Goal: Task Accomplishment & Management: Manage account settings

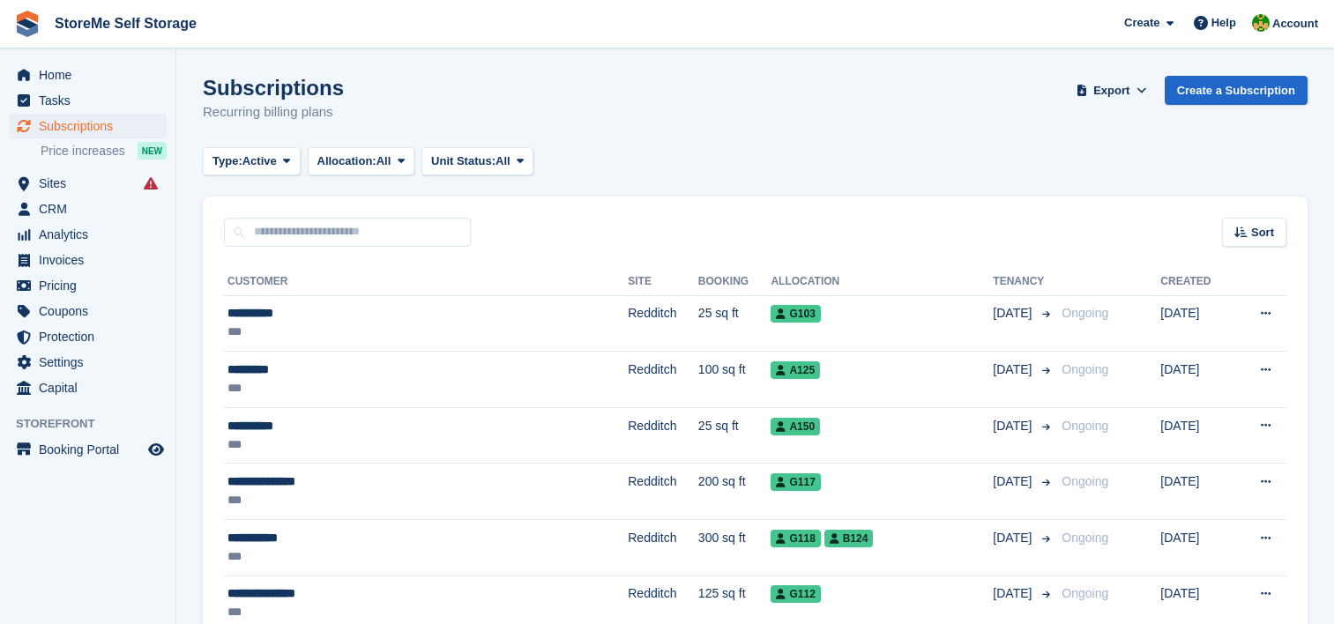
scroll to position [264, 0]
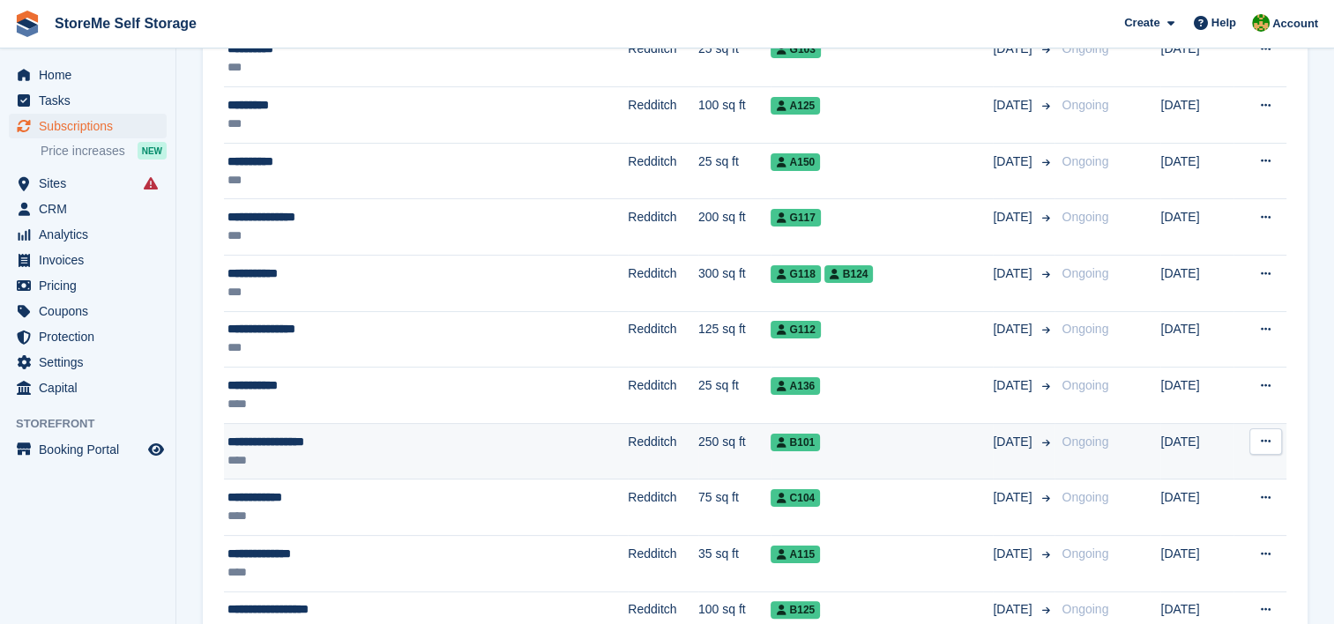
click at [628, 437] on td "Redditch" at bounding box center [663, 451] width 71 height 56
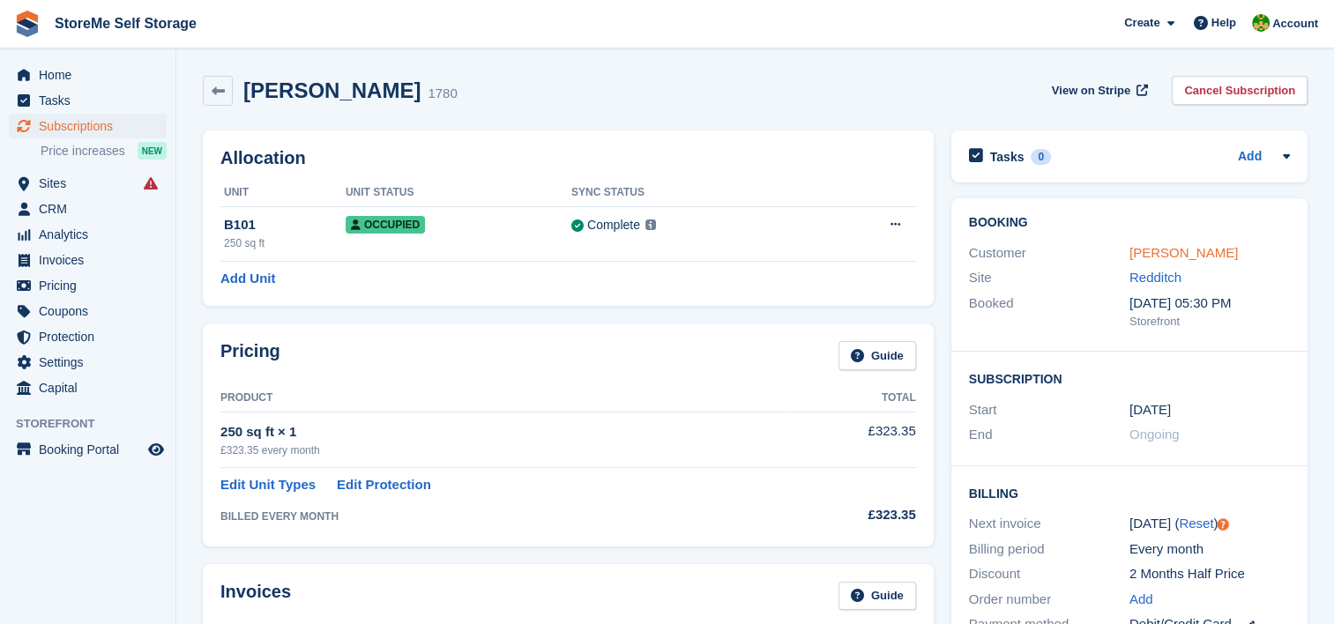
click at [1185, 251] on link "[PERSON_NAME]" at bounding box center [1183, 252] width 108 height 15
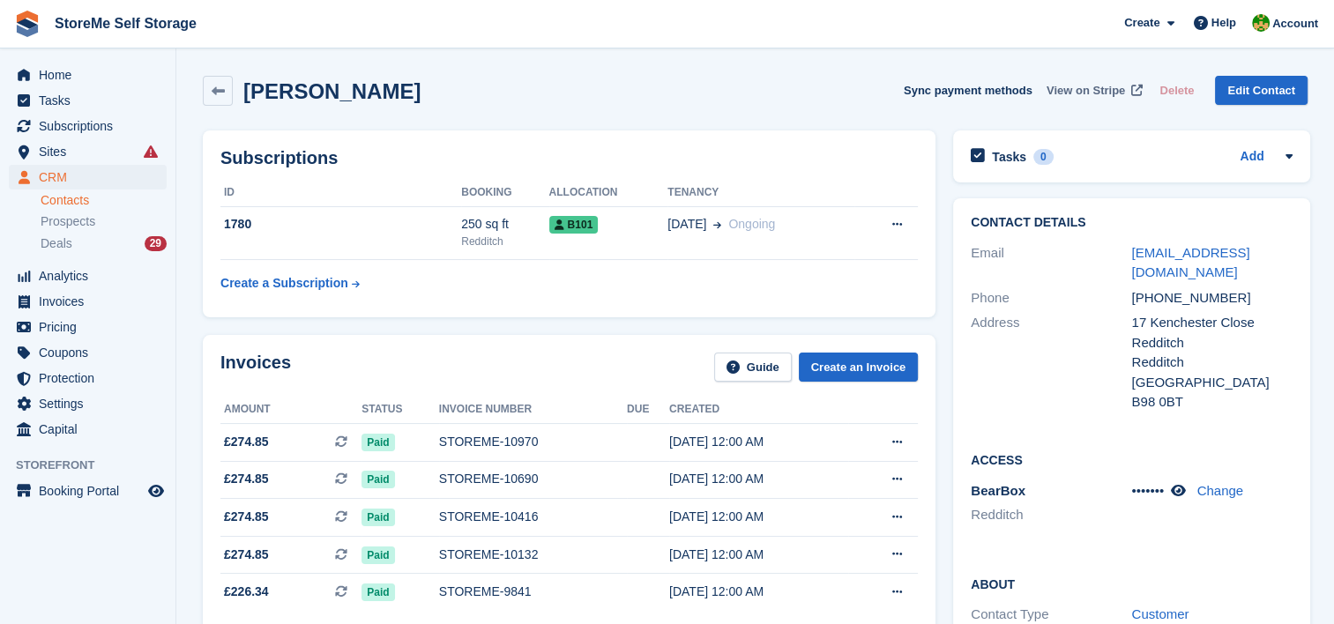
click at [1108, 88] on span "View on Stripe" at bounding box center [1085, 91] width 78 height 18
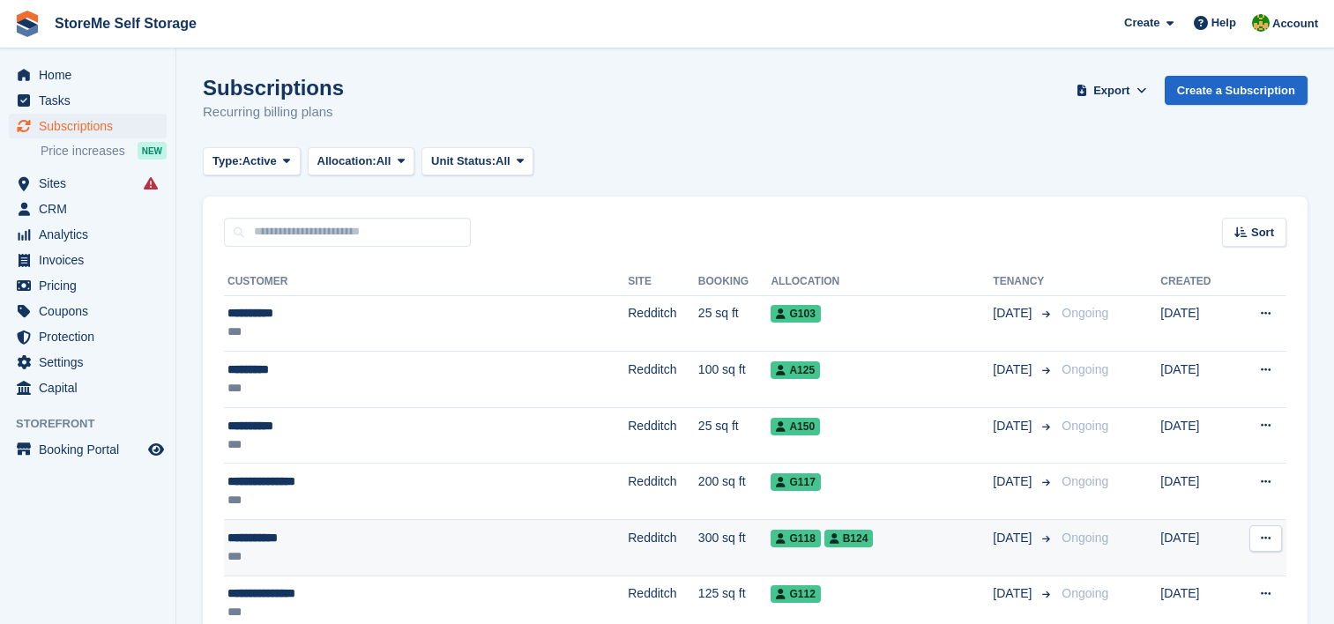
scroll to position [264, 0]
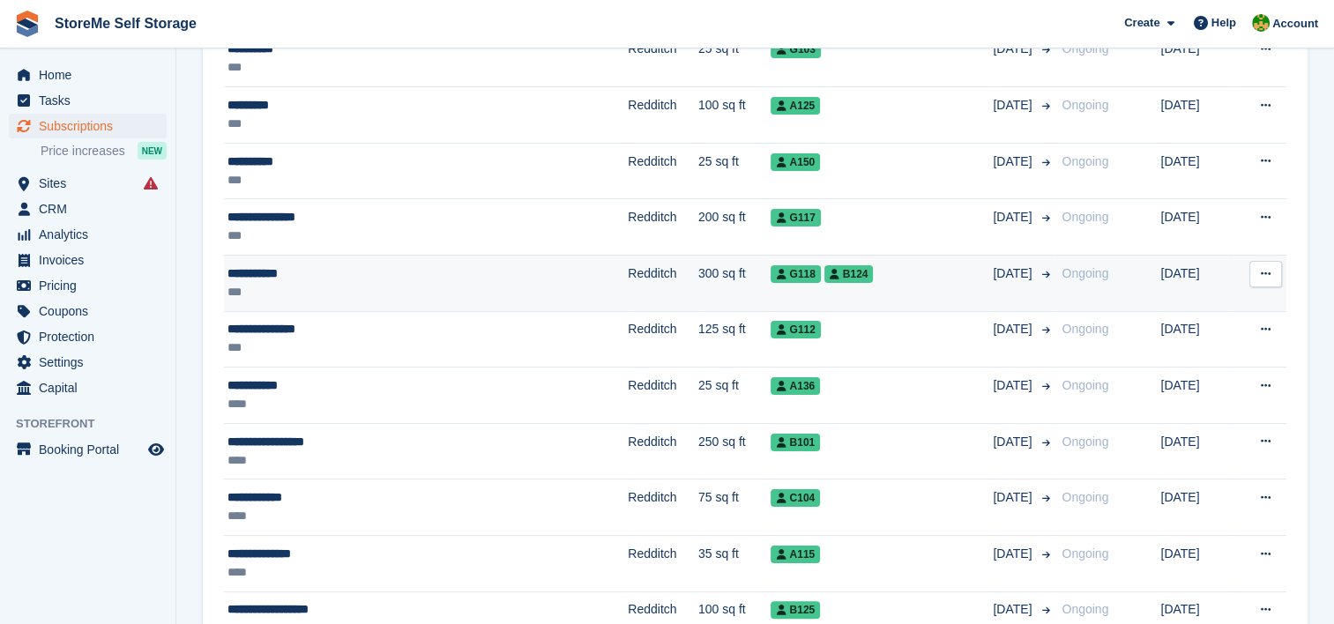
click at [628, 257] on td "Redditch" at bounding box center [663, 284] width 71 height 56
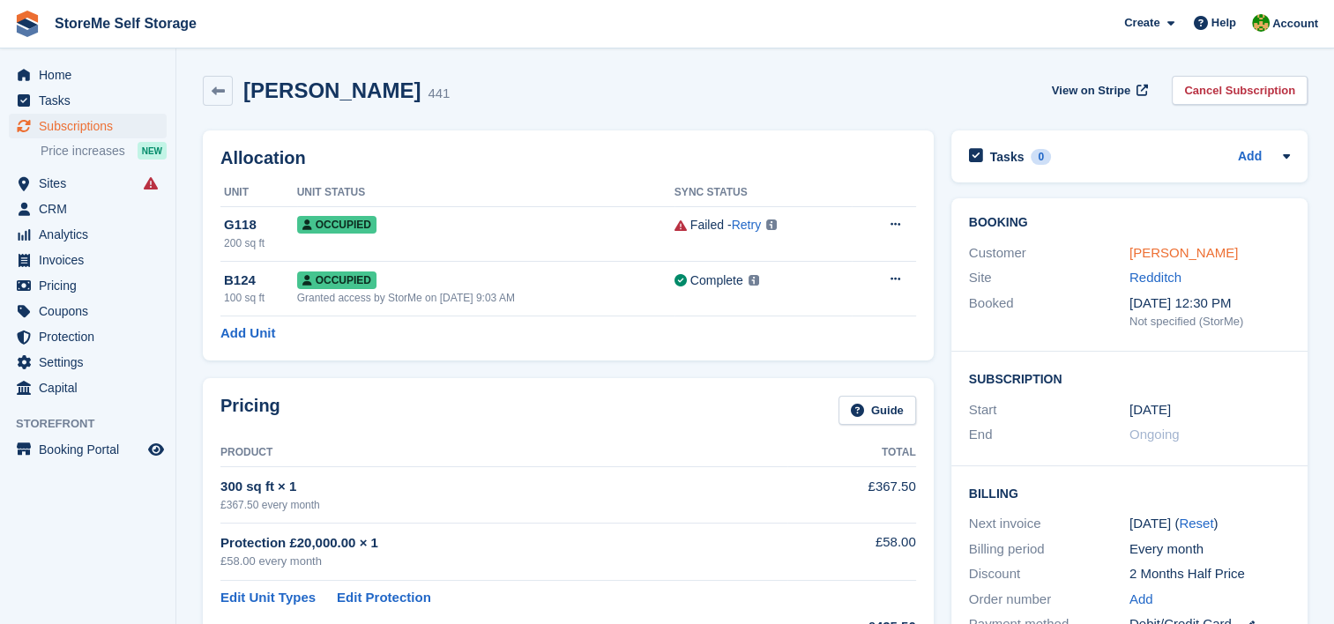
click at [1172, 253] on link "Leon Styles" at bounding box center [1183, 252] width 108 height 15
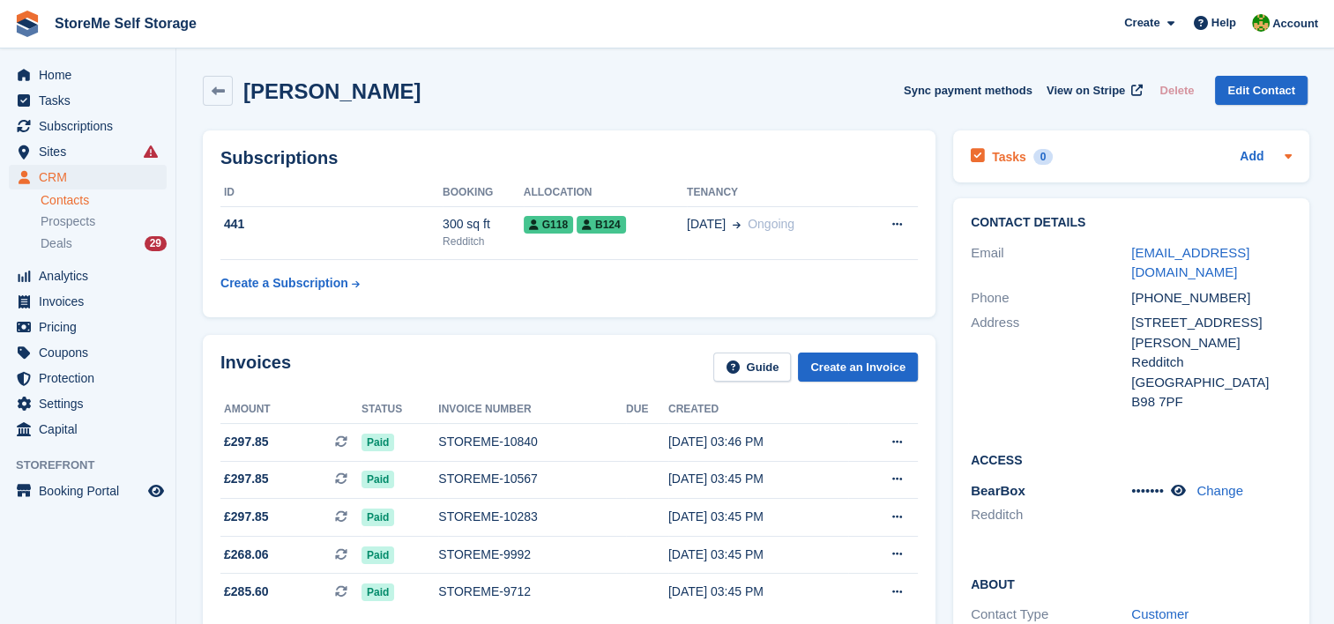
click at [1003, 155] on h2 "Tasks" at bounding box center [1009, 157] width 34 height 16
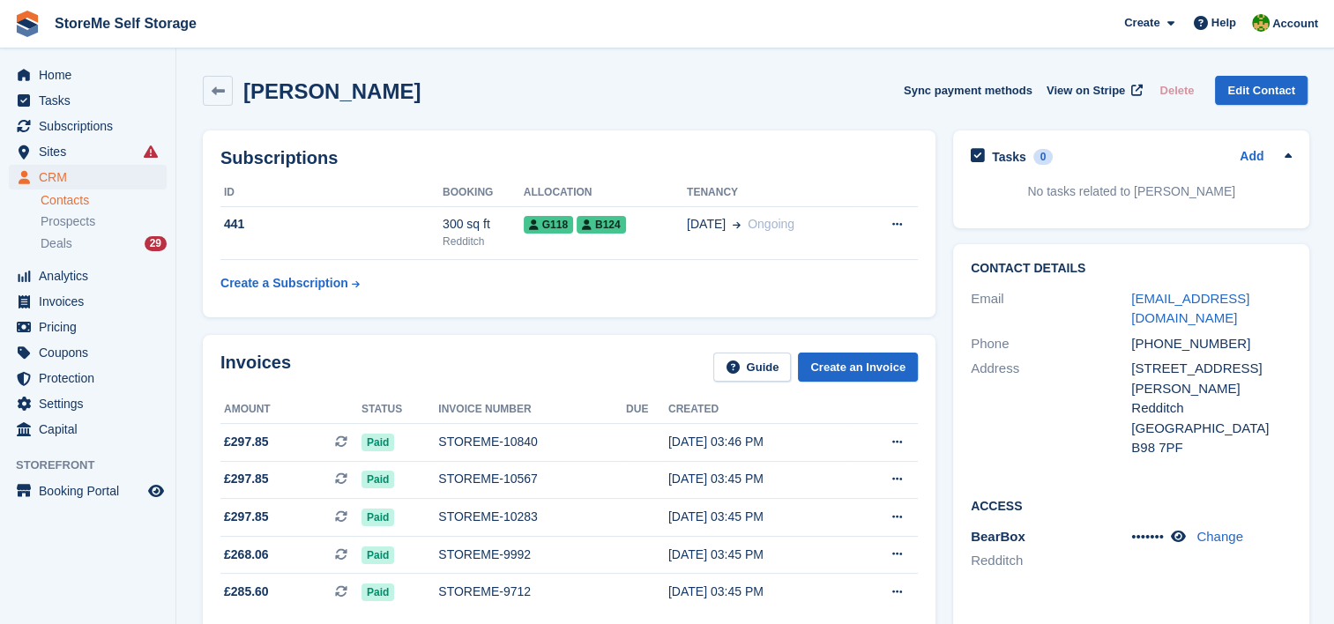
click at [1003, 155] on h2 "Tasks" at bounding box center [1009, 157] width 34 height 16
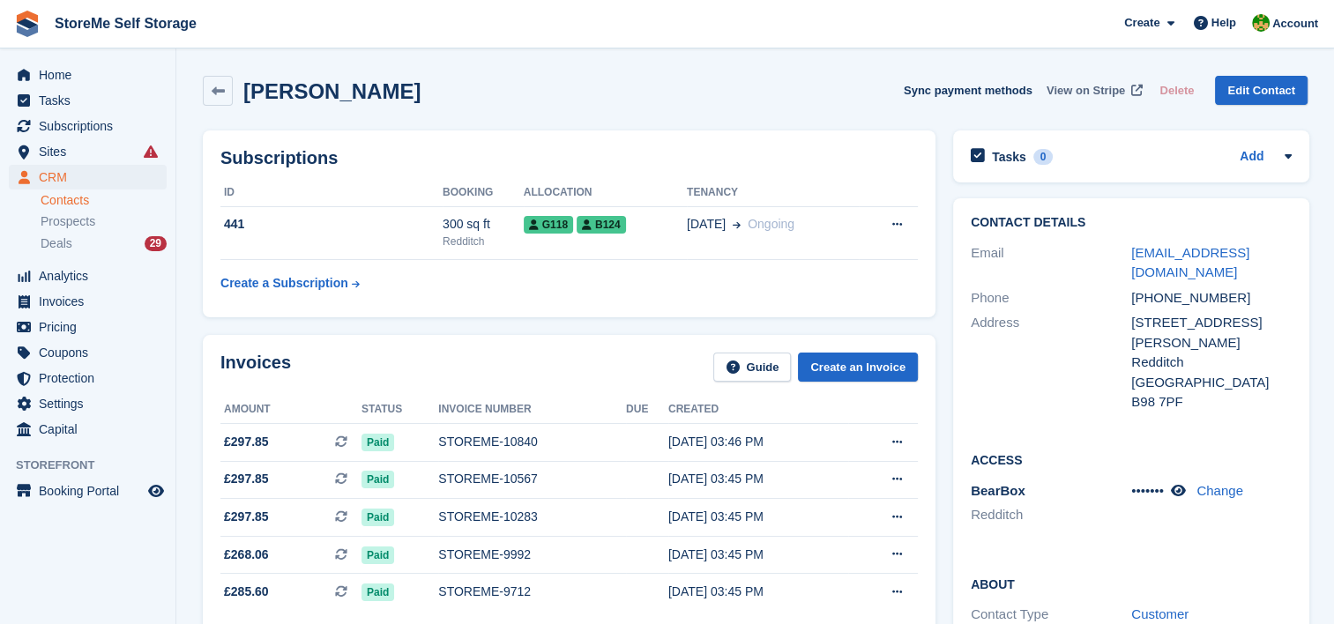
click at [1079, 86] on span "View on Stripe" at bounding box center [1085, 91] width 78 height 18
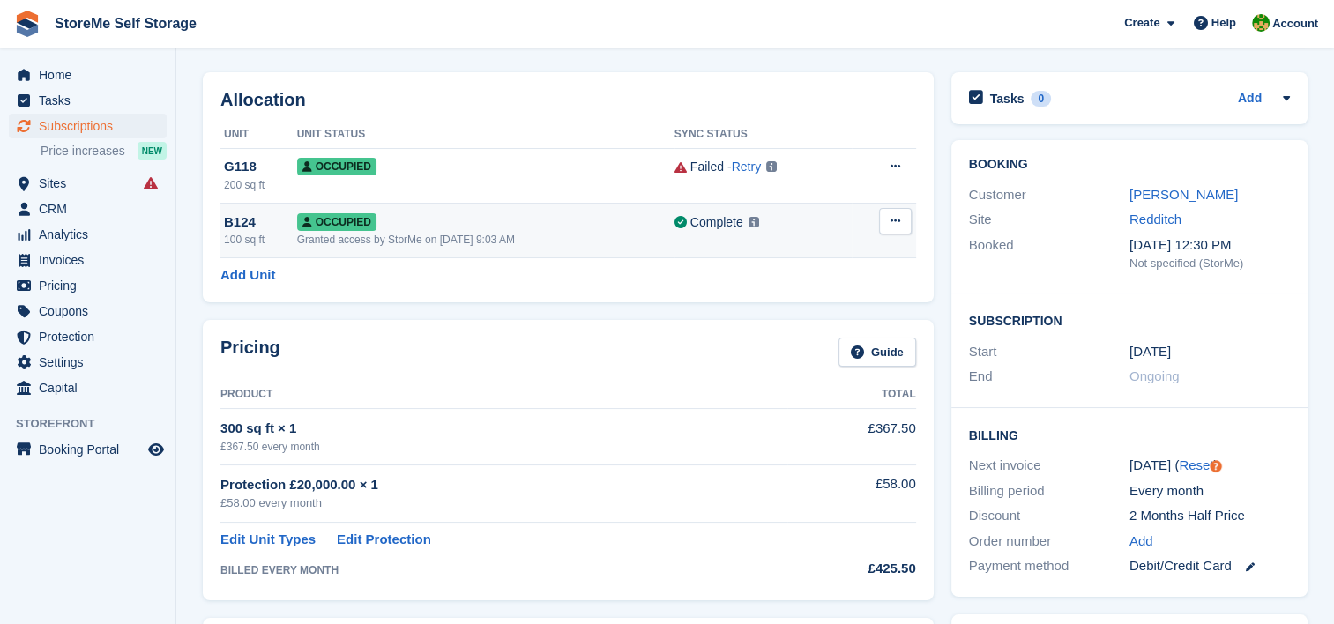
scroll to position [88, 0]
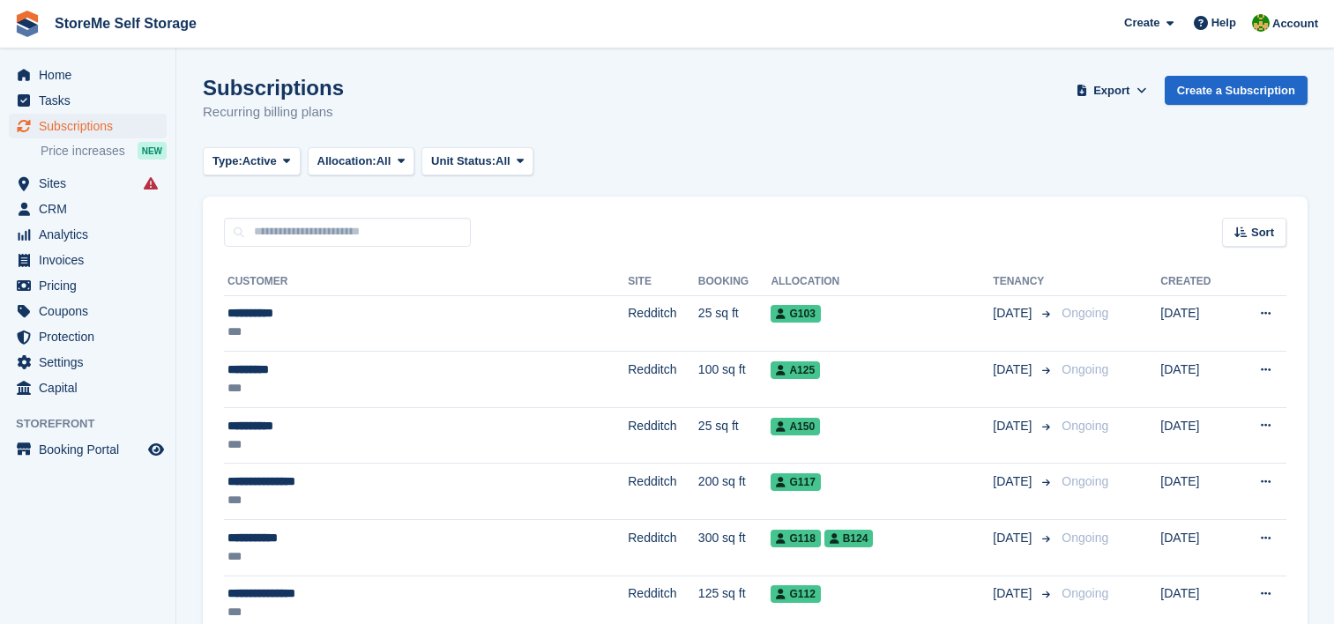
scroll to position [264, 0]
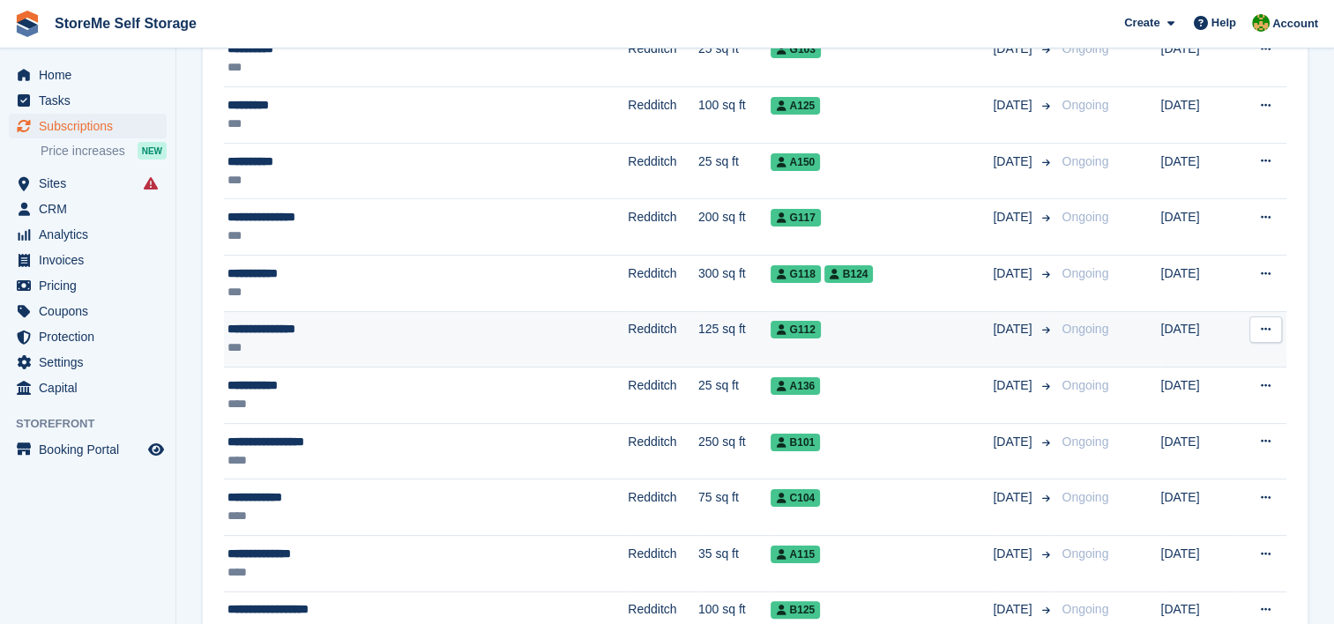
click at [628, 321] on td "Redditch" at bounding box center [663, 339] width 71 height 56
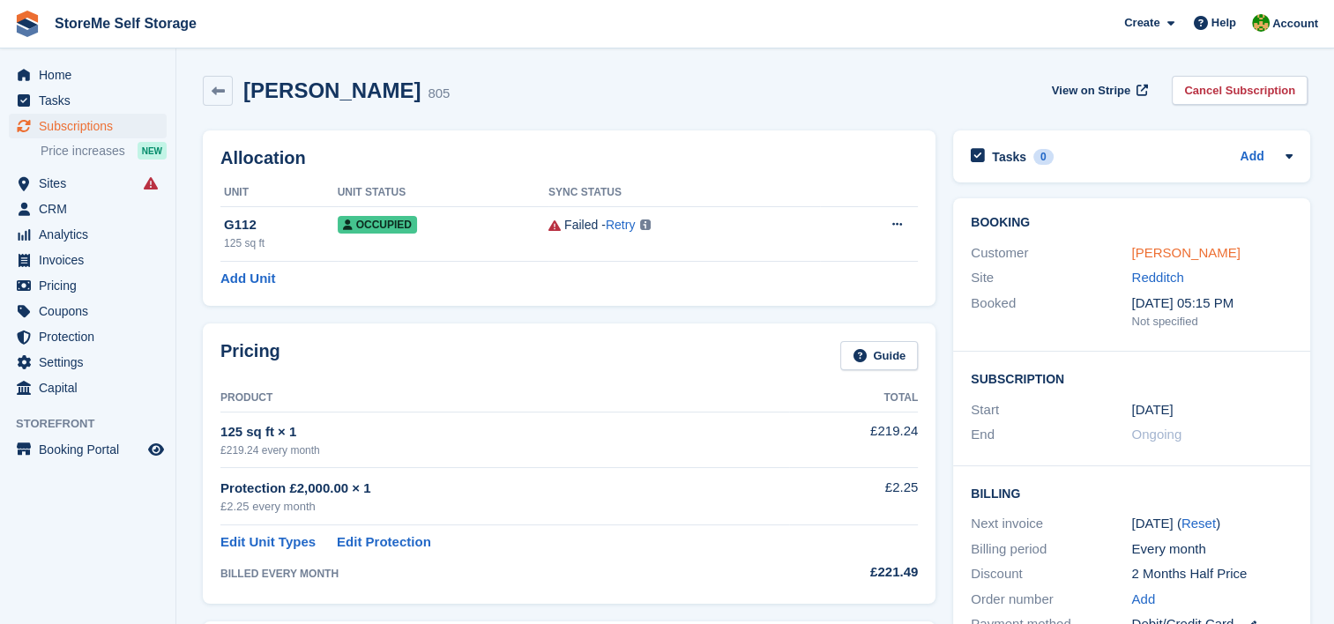
click at [1184, 251] on link "Michael Pollitt" at bounding box center [1185, 252] width 108 height 15
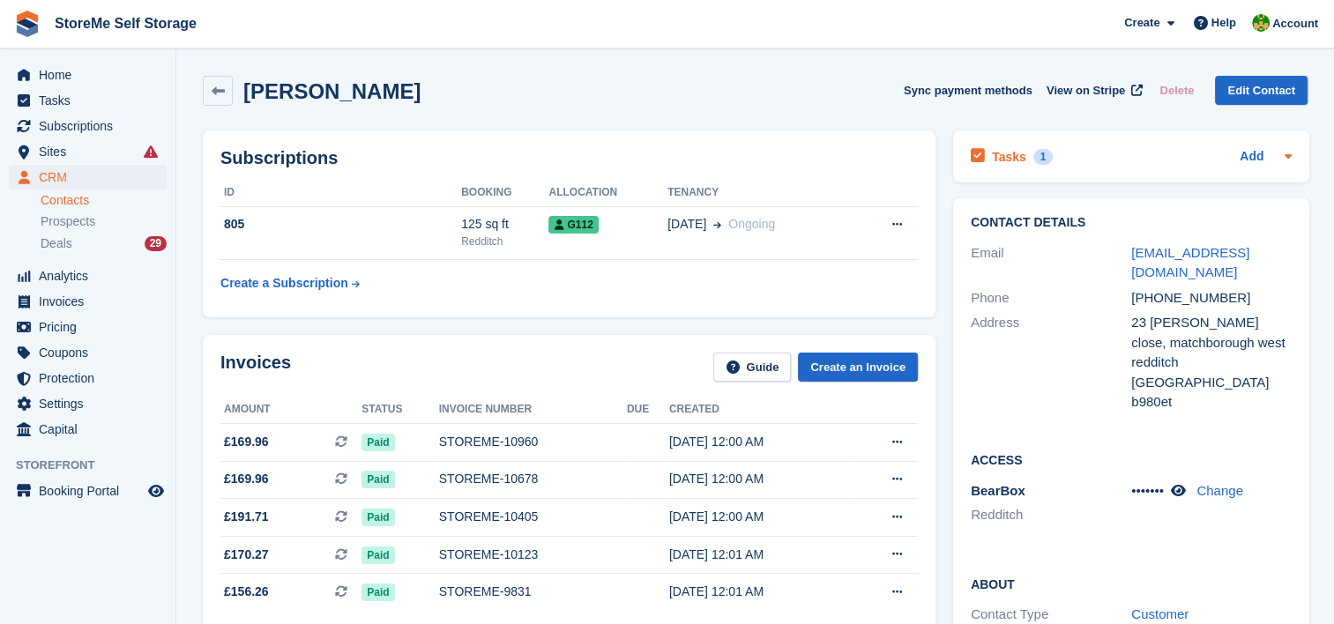
click at [1007, 154] on h2 "Tasks" at bounding box center [1009, 157] width 34 height 16
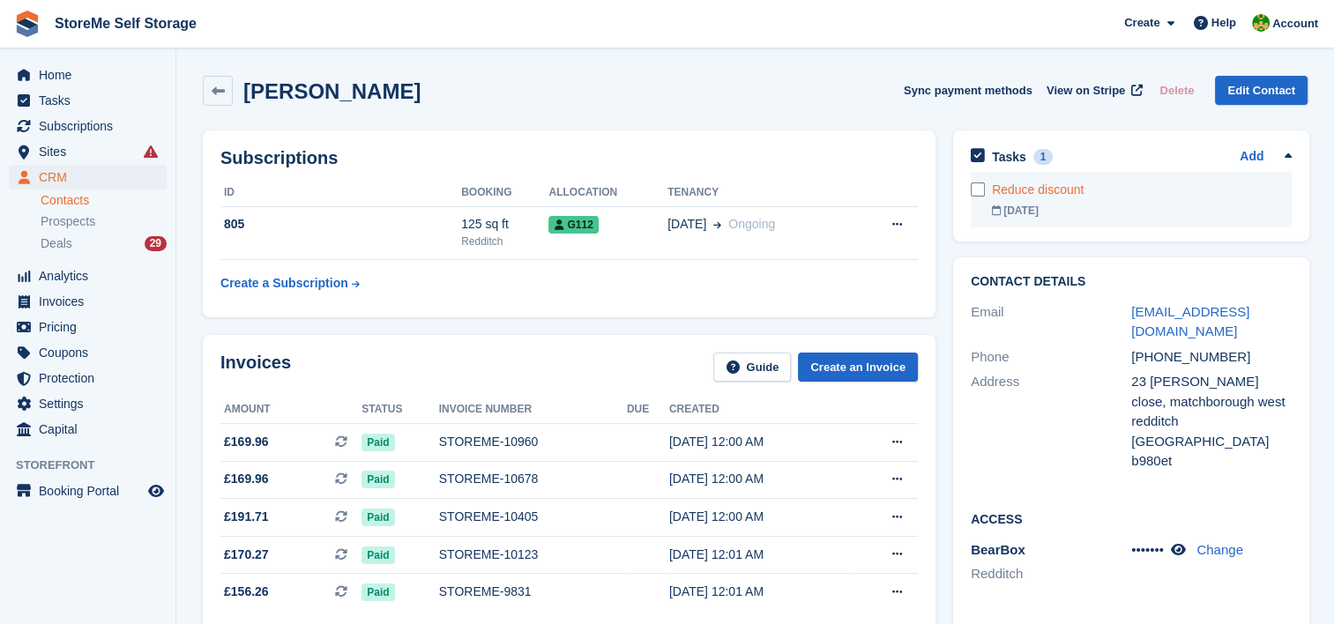
click at [1033, 200] on link "Reduce discount 20 Aug" at bounding box center [1142, 200] width 300 height 56
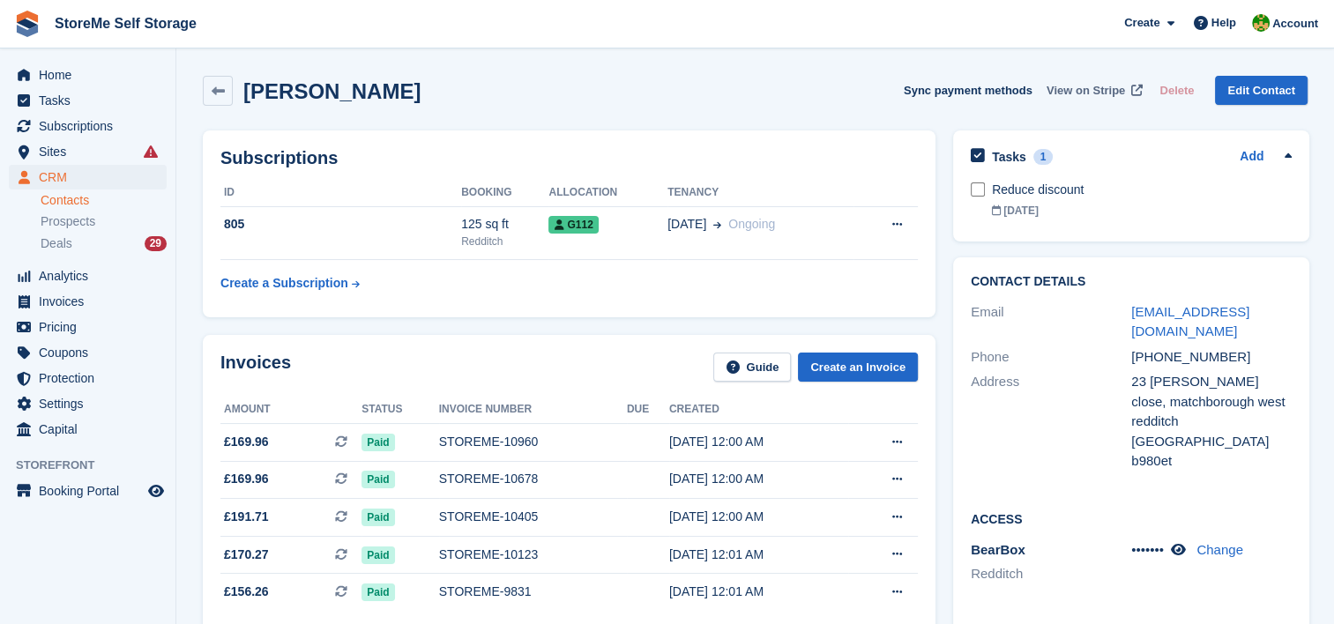
click at [1107, 90] on span "View on Stripe" at bounding box center [1085, 91] width 78 height 18
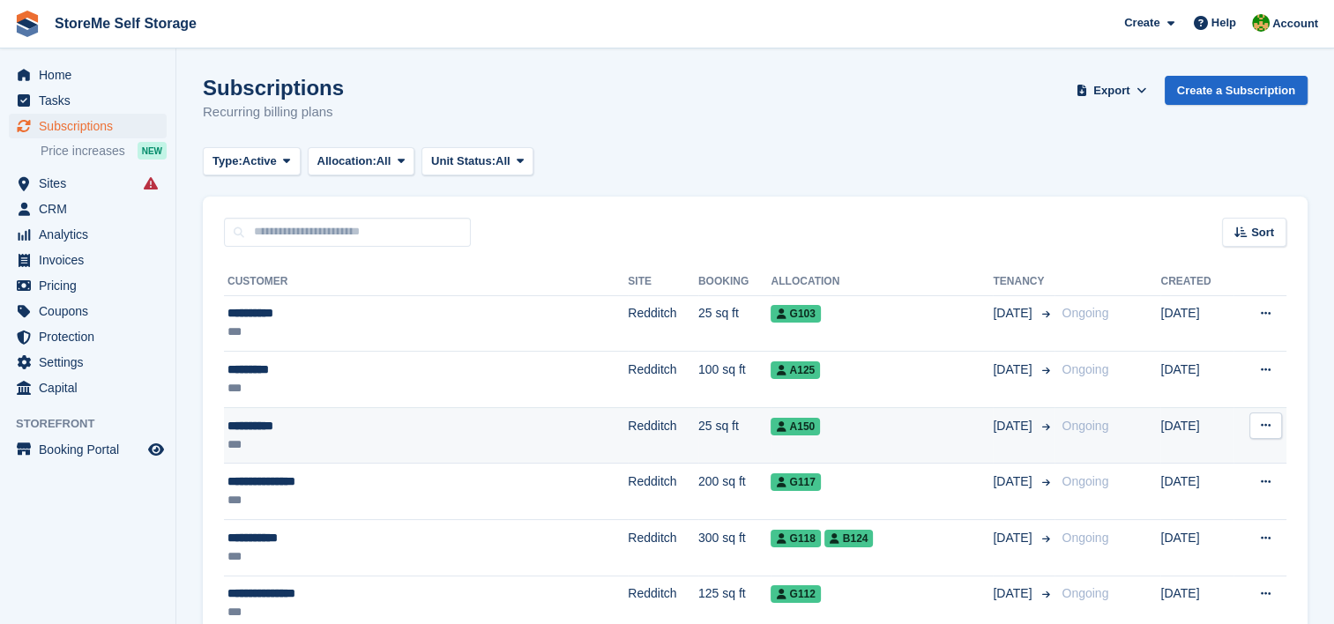
click at [499, 414] on td "**********" at bounding box center [426, 435] width 404 height 56
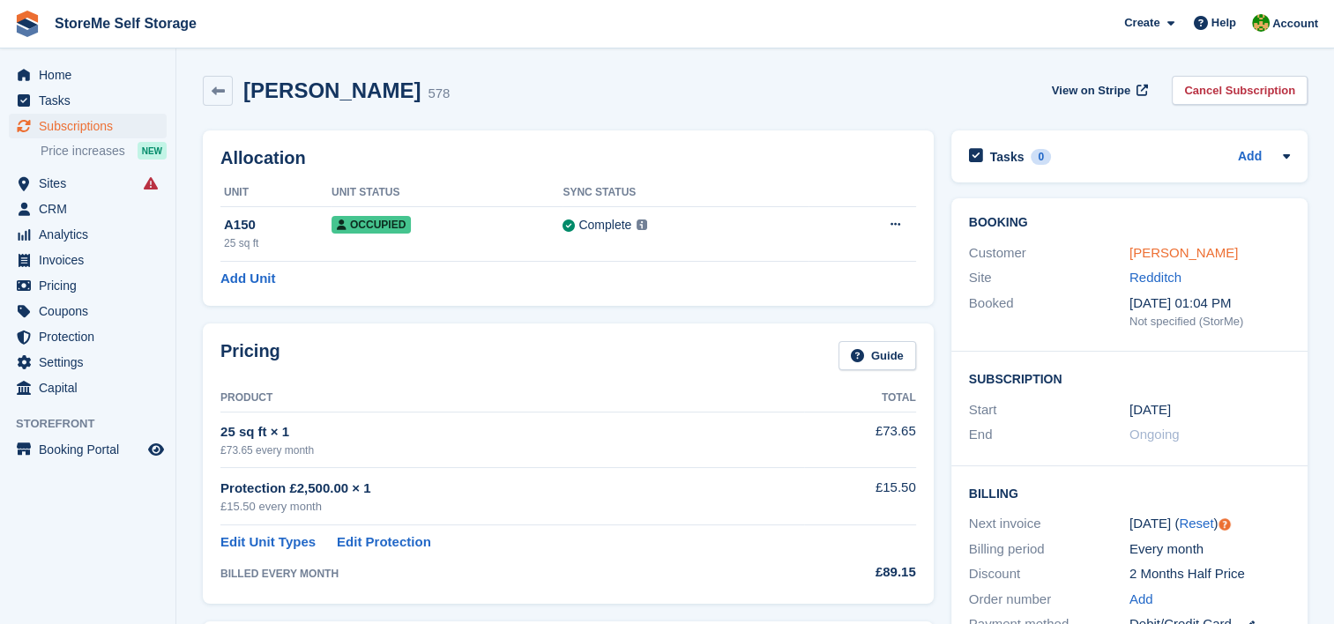
click at [1184, 255] on link "Theo Logan" at bounding box center [1183, 252] width 108 height 15
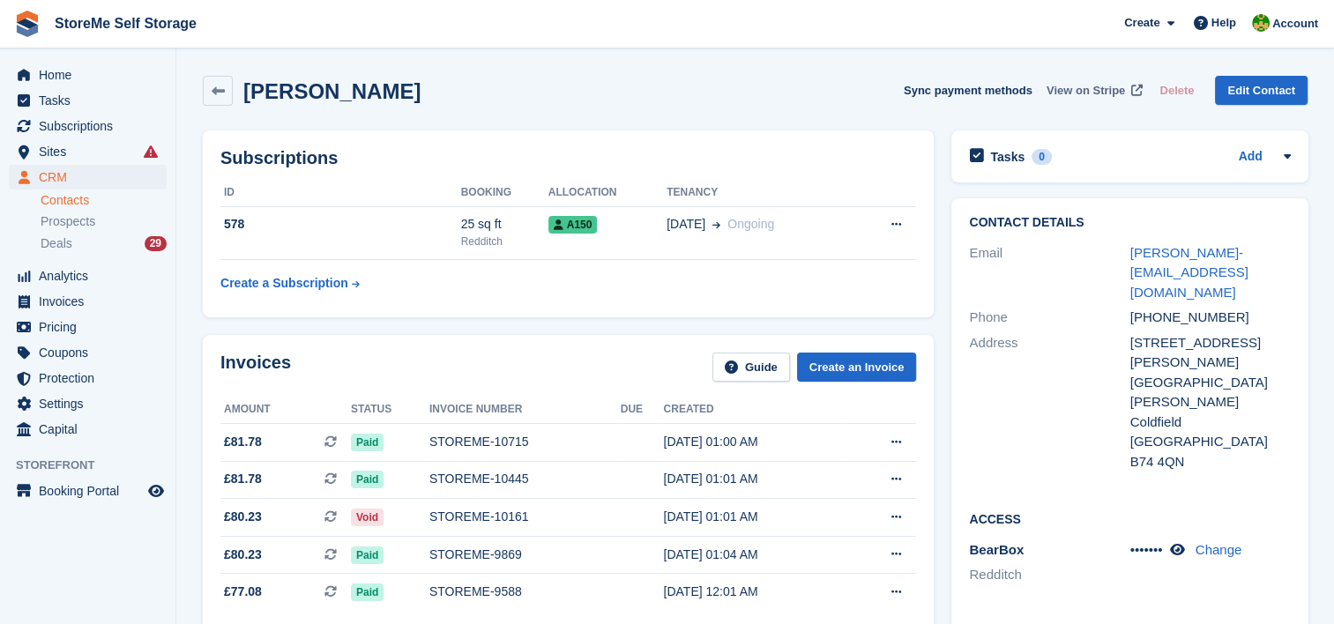
click at [1099, 85] on span "View on Stripe" at bounding box center [1085, 91] width 78 height 18
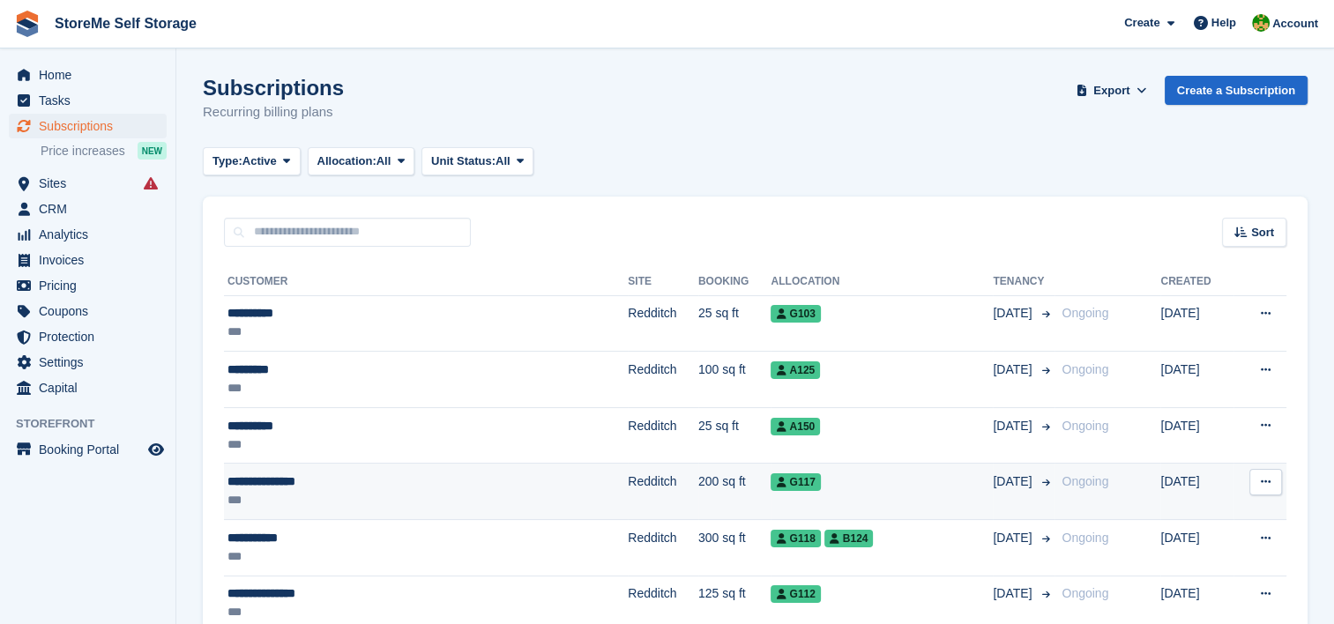
click at [698, 487] on td "200 sq ft" at bounding box center [734, 492] width 73 height 56
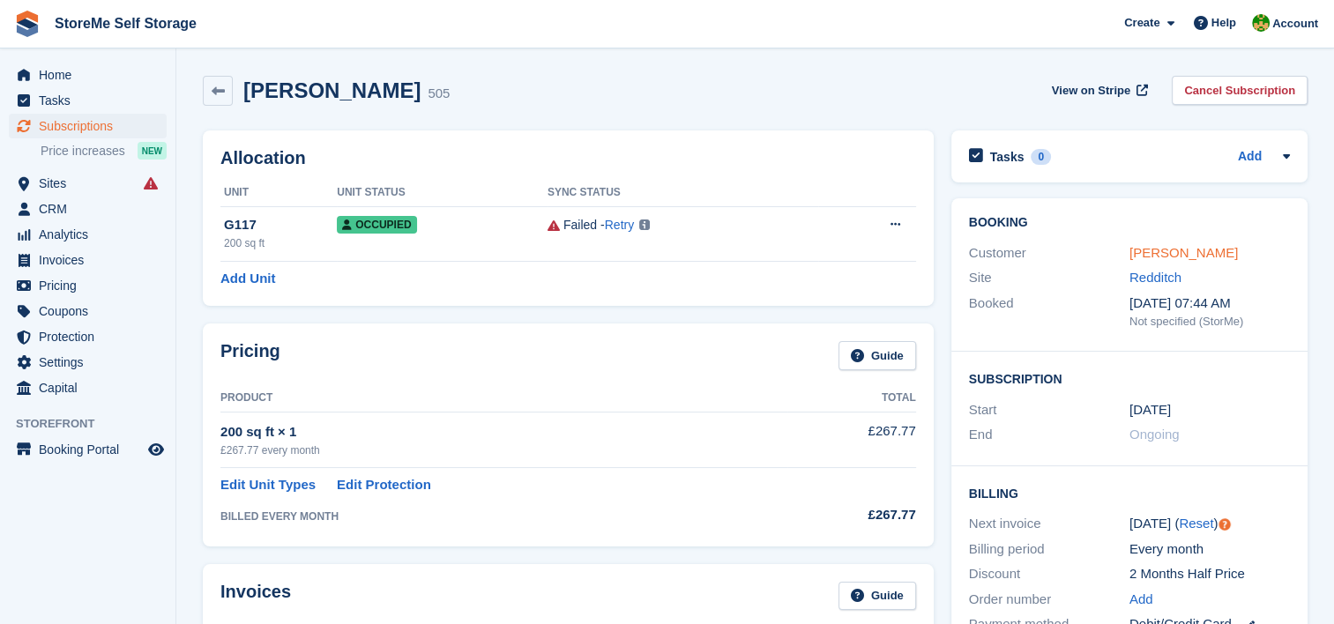
click at [1210, 251] on link "Martin Chadwick" at bounding box center [1183, 252] width 108 height 15
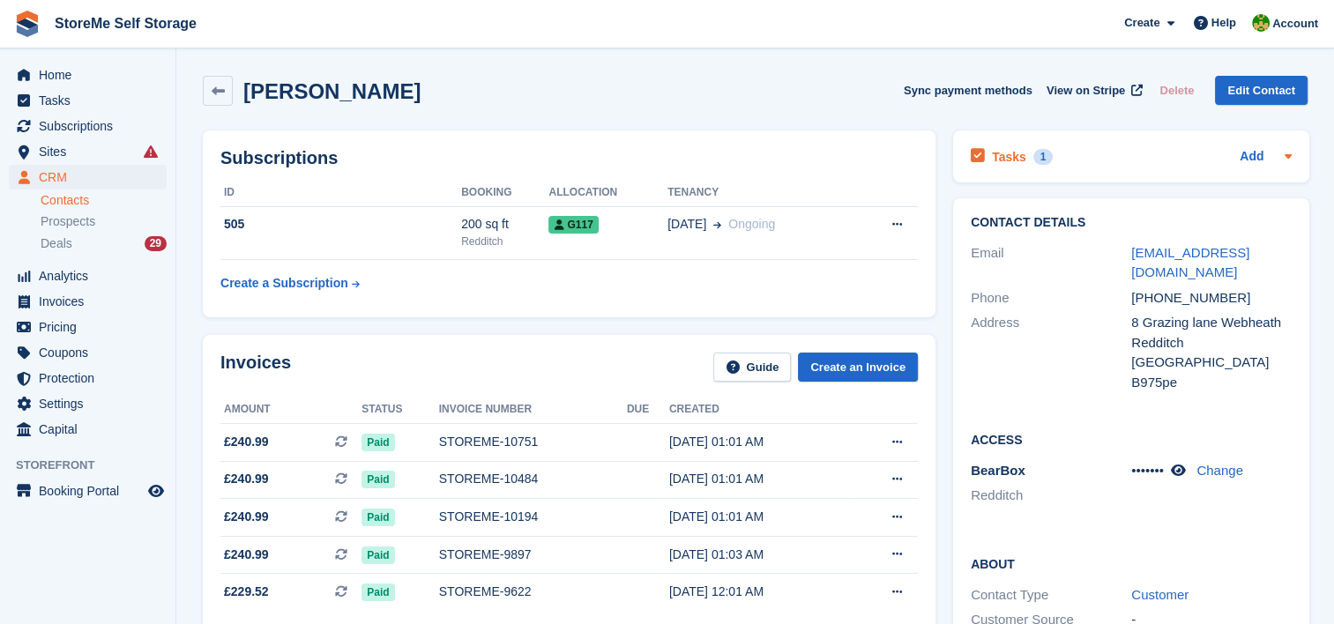
click at [1005, 152] on h2 "Tasks" at bounding box center [1009, 157] width 34 height 16
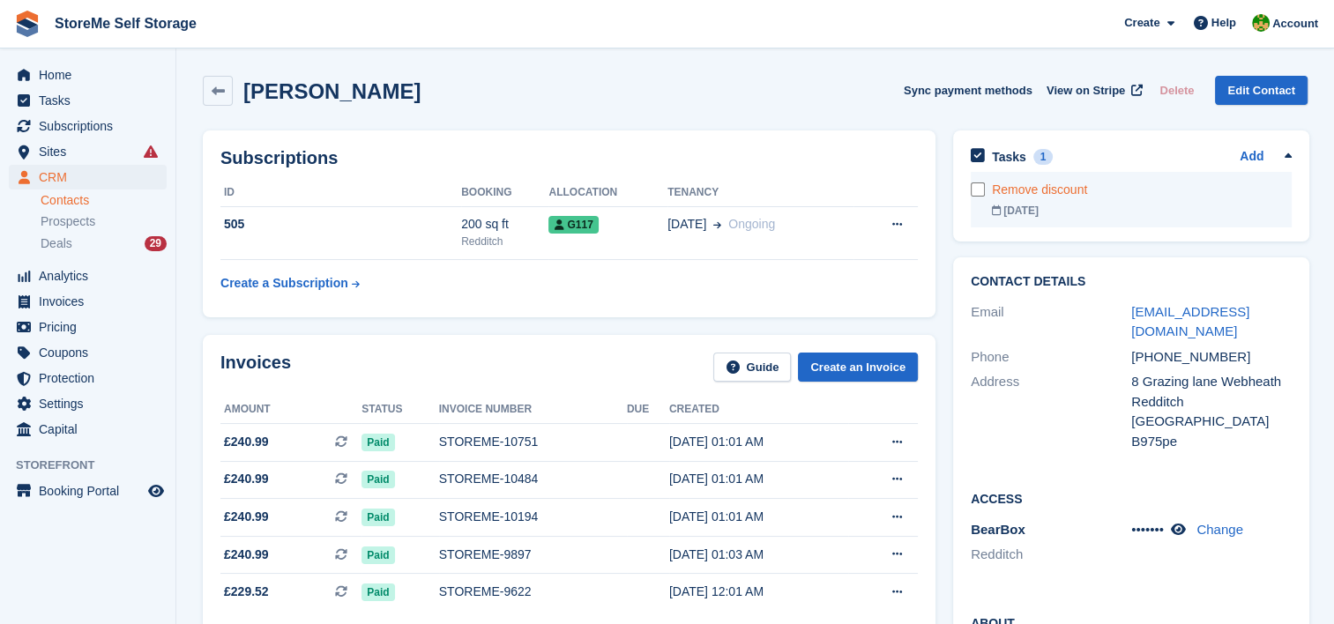
click at [1029, 205] on div "[DATE]" at bounding box center [1142, 211] width 300 height 16
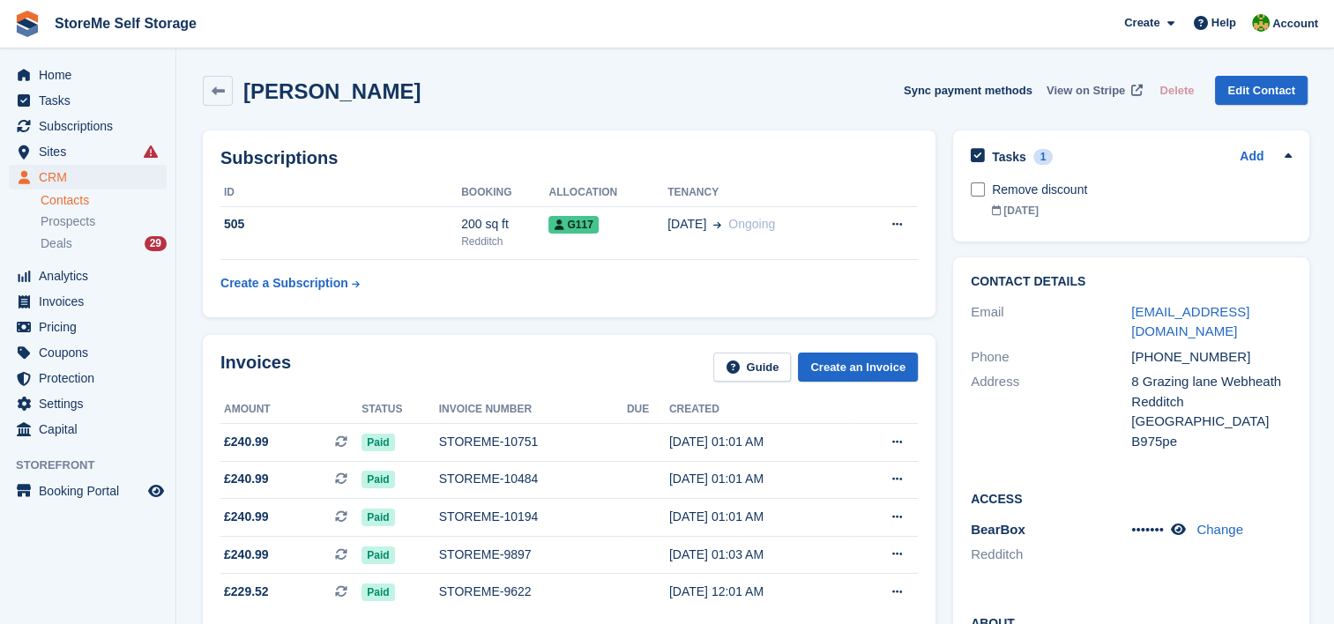
click at [1103, 88] on span "View on Stripe" at bounding box center [1085, 91] width 78 height 18
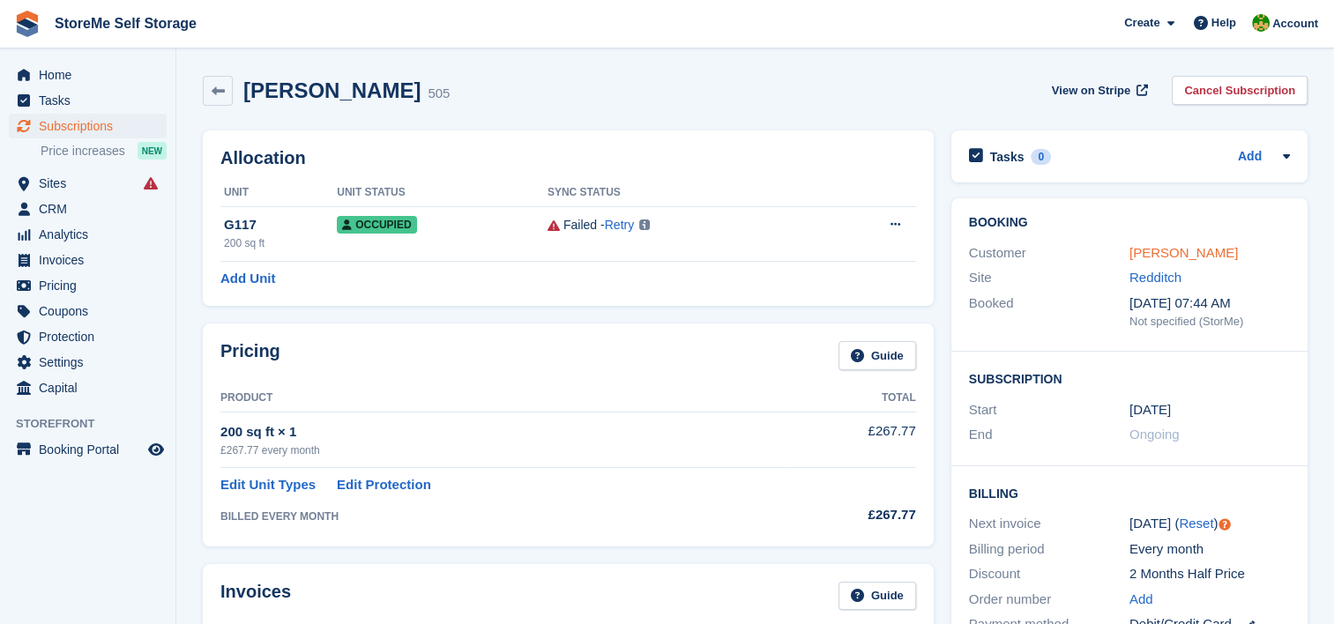
click at [1202, 255] on link "Martin Chadwick" at bounding box center [1183, 252] width 108 height 15
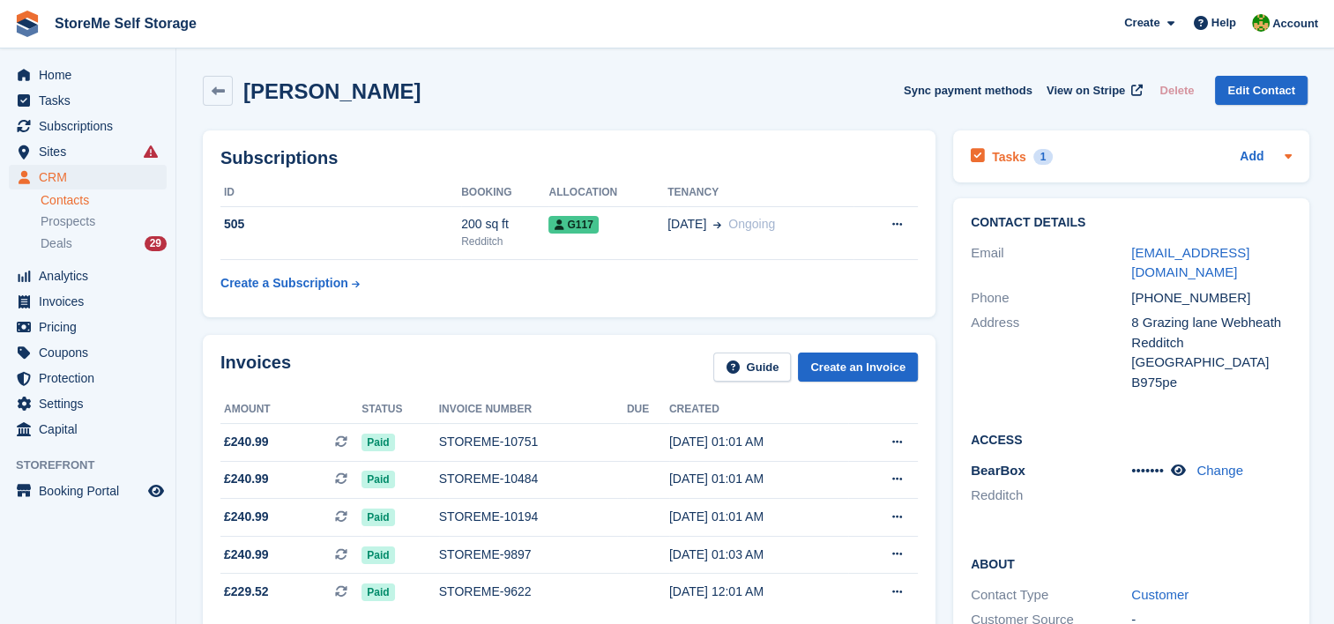
click at [1022, 159] on div "Tasks 1" at bounding box center [1012, 157] width 82 height 24
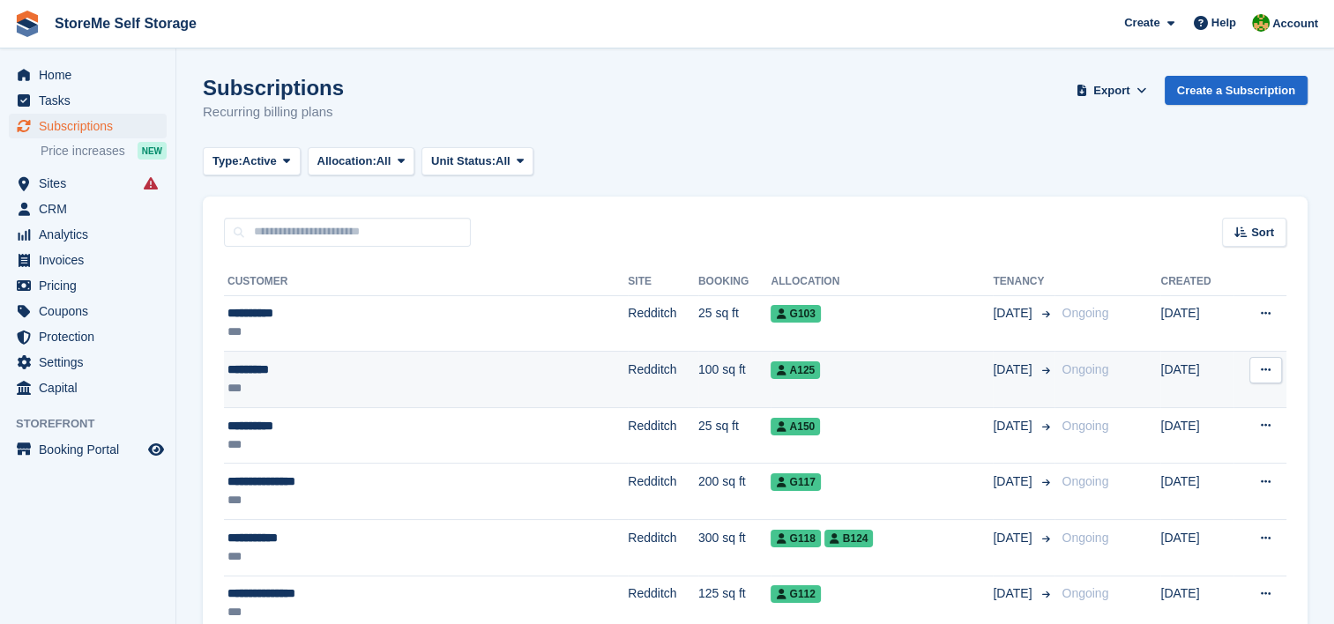
click at [628, 388] on td "Redditch" at bounding box center [663, 380] width 71 height 56
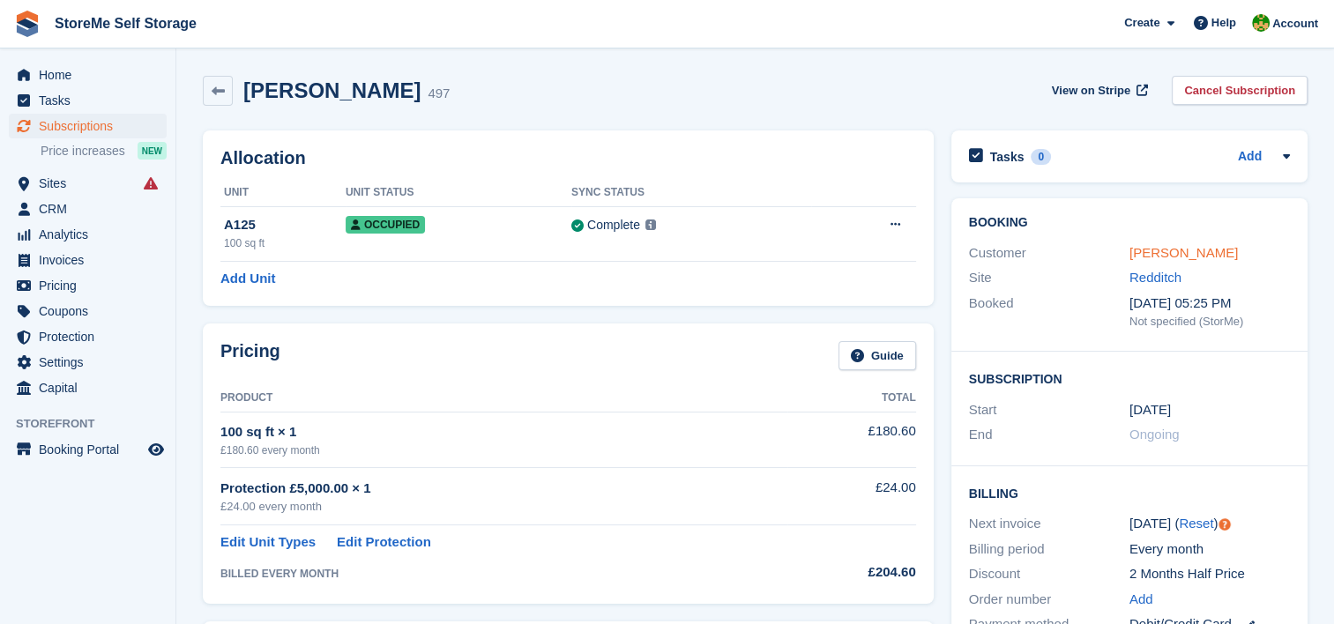
click at [1165, 252] on link "[PERSON_NAME]" at bounding box center [1183, 252] width 108 height 15
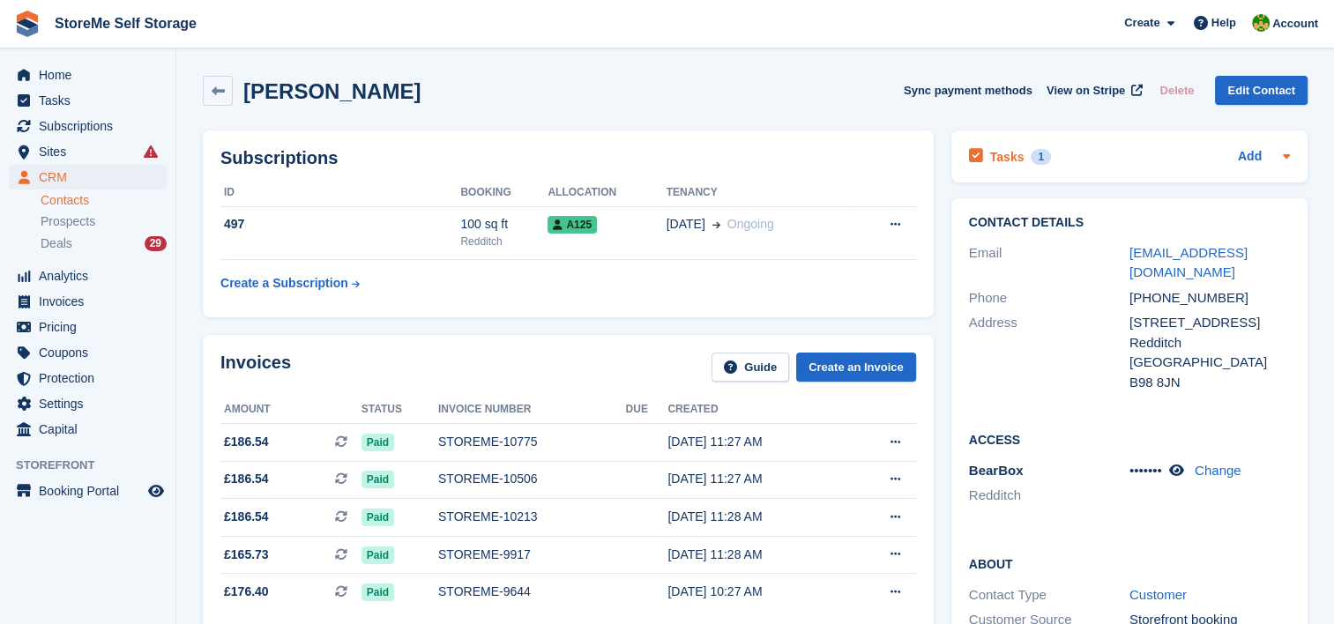
click at [1017, 154] on h2 "Tasks" at bounding box center [1007, 157] width 34 height 16
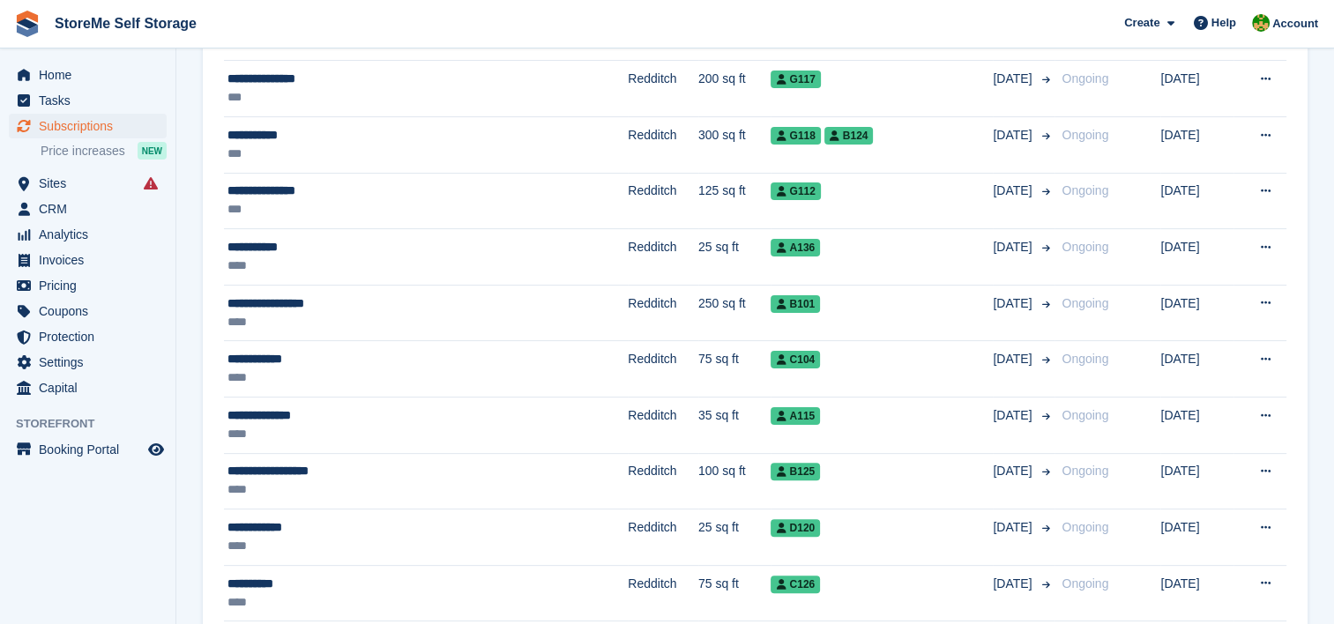
scroll to position [441, 0]
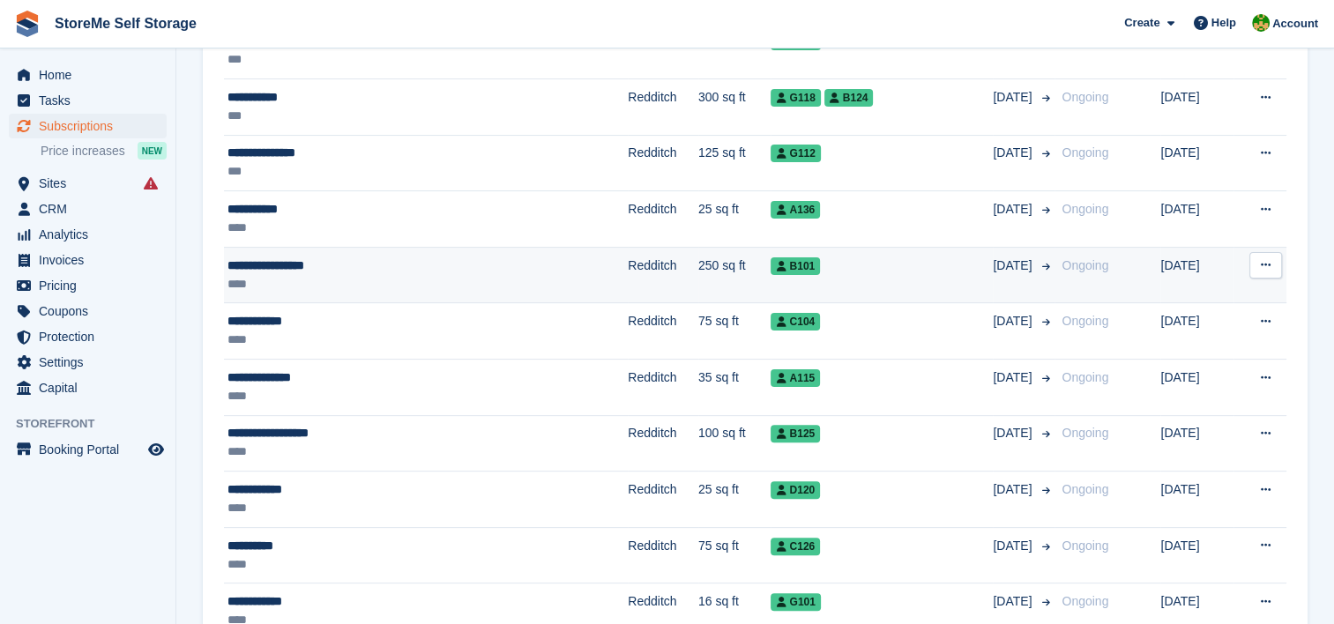
click at [628, 270] on td "Redditch" at bounding box center [663, 275] width 71 height 56
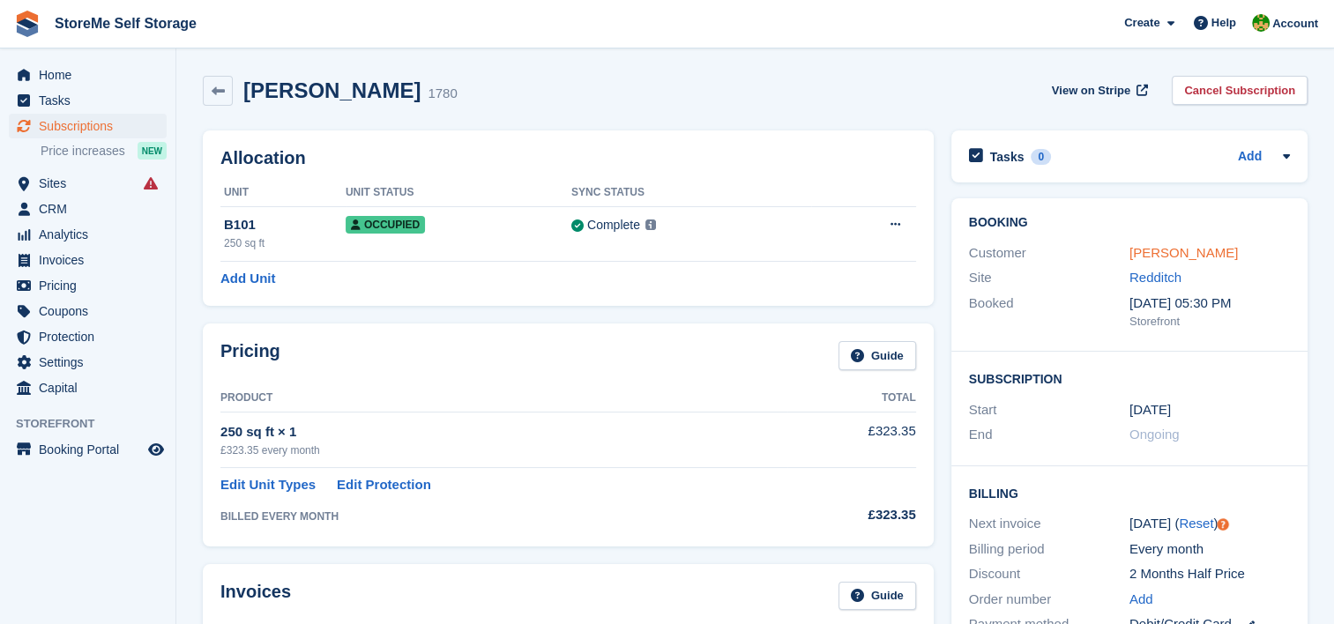
click at [1164, 248] on link "Michelle Westwood" at bounding box center [1183, 252] width 108 height 15
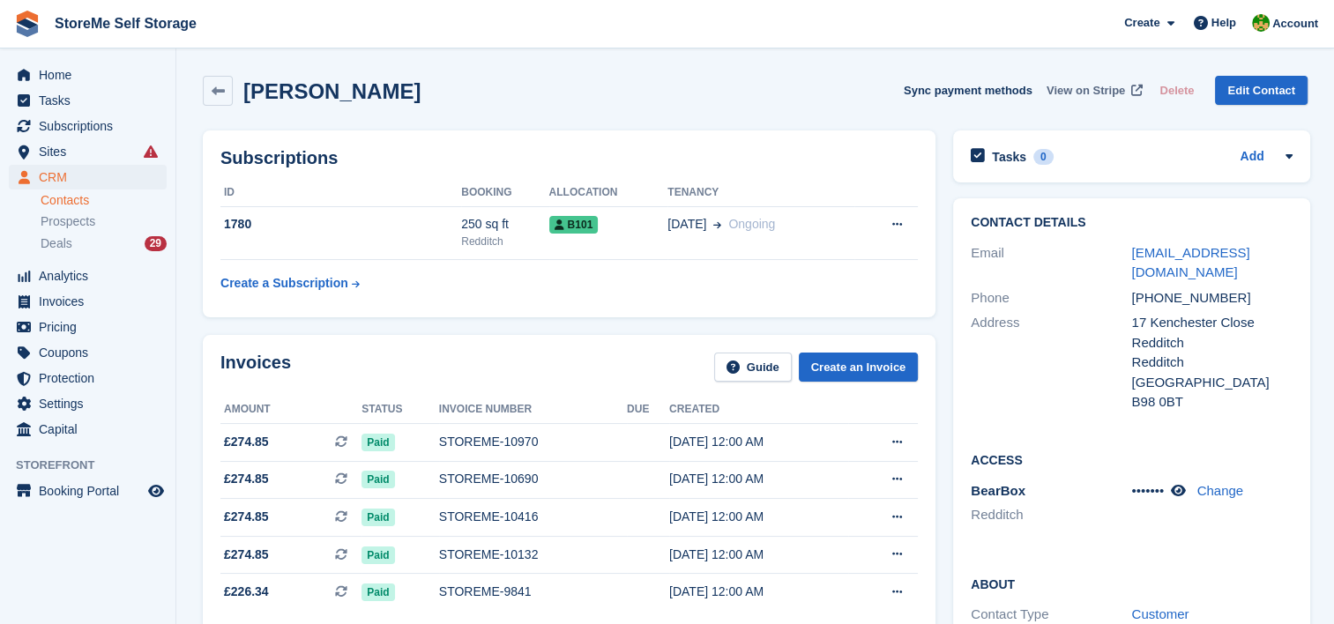
click at [1107, 87] on span "View on Stripe" at bounding box center [1085, 91] width 78 height 18
click at [1101, 86] on span "View on Stripe" at bounding box center [1085, 91] width 78 height 18
